Goal: Find specific page/section: Find specific page/section

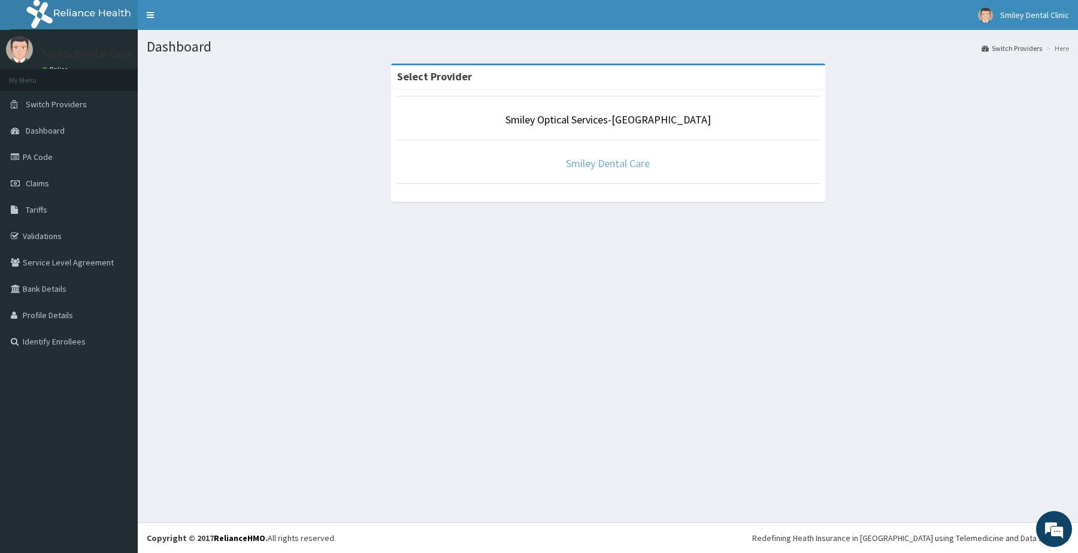
click at [591, 166] on link "Smiley Dental Care" at bounding box center [608, 163] width 84 height 14
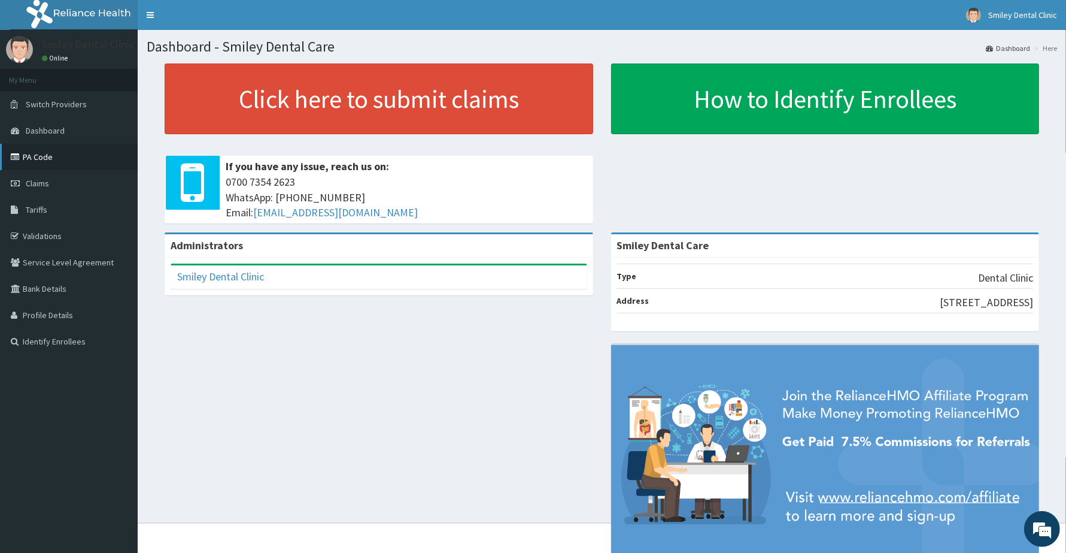
click at [51, 157] on link "PA Code" at bounding box center [69, 157] width 138 height 26
